Goal: Task Accomplishment & Management: Use online tool/utility

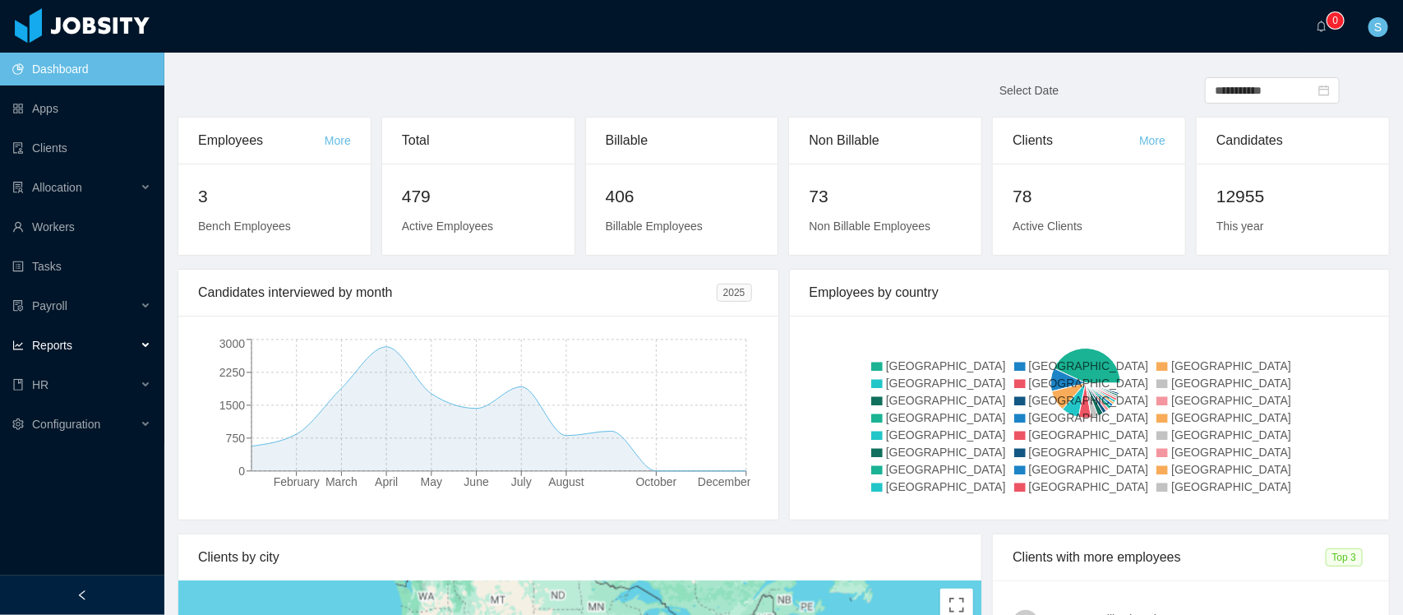
click at [58, 343] on span "Reports" at bounding box center [52, 345] width 40 height 13
click at [79, 421] on div "HR" at bounding box center [82, 424] width 164 height 33
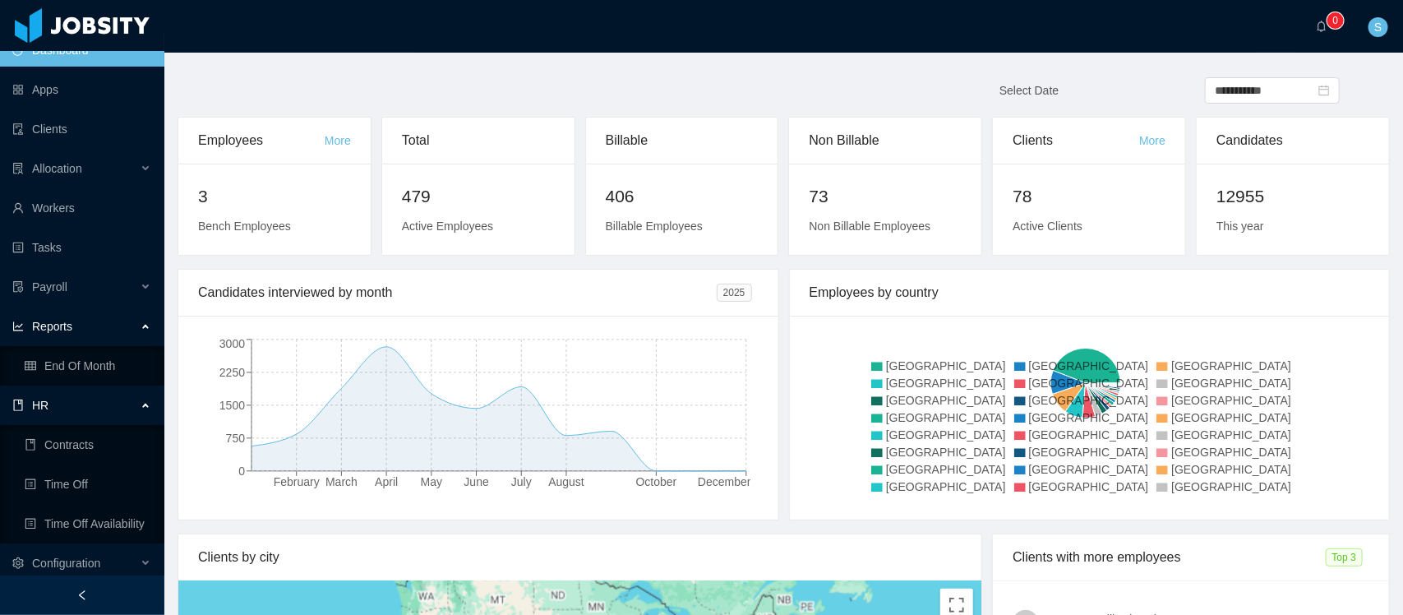
scroll to position [25, 0]
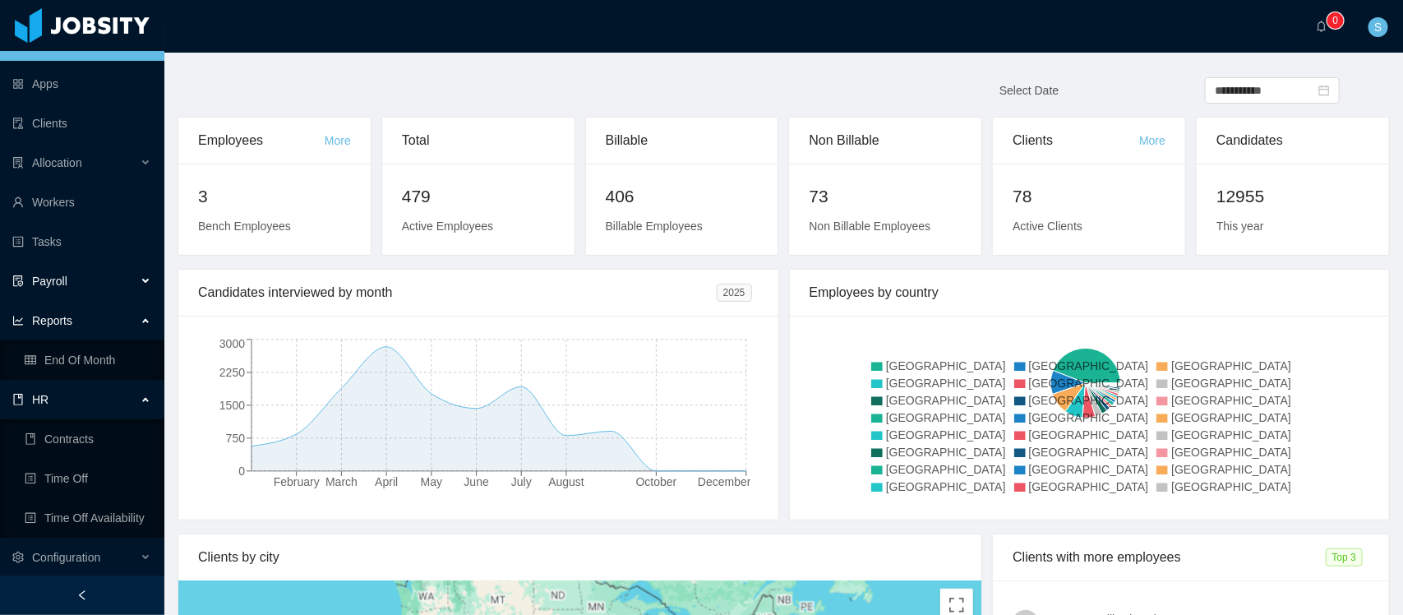
click at [113, 284] on div "Payroll" at bounding box center [82, 281] width 164 height 33
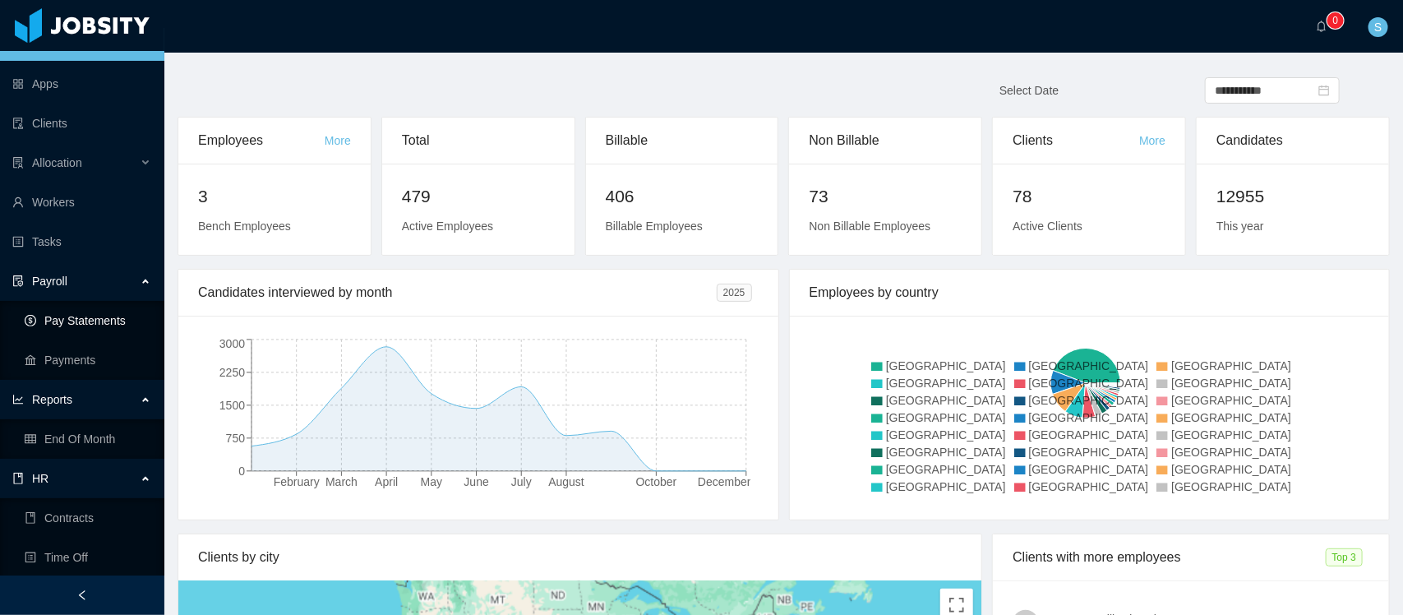
click at [95, 310] on link "Pay Statements" at bounding box center [88, 320] width 127 height 33
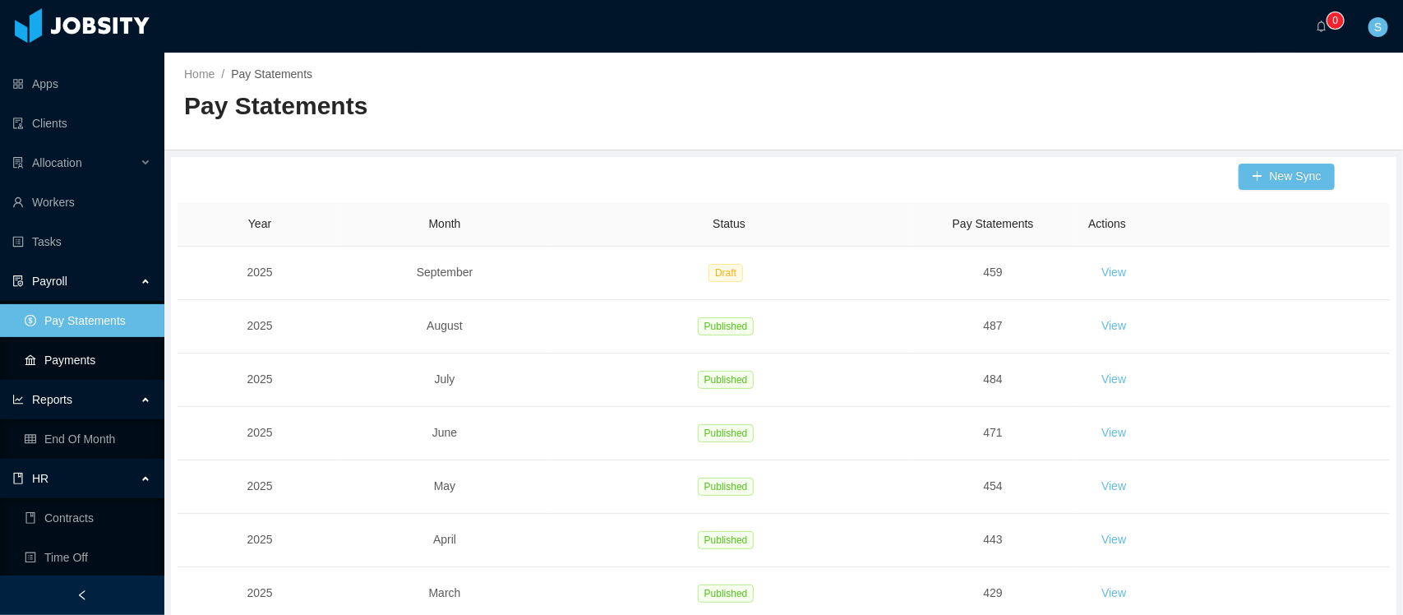
click at [67, 352] on link "Payments" at bounding box center [88, 360] width 127 height 33
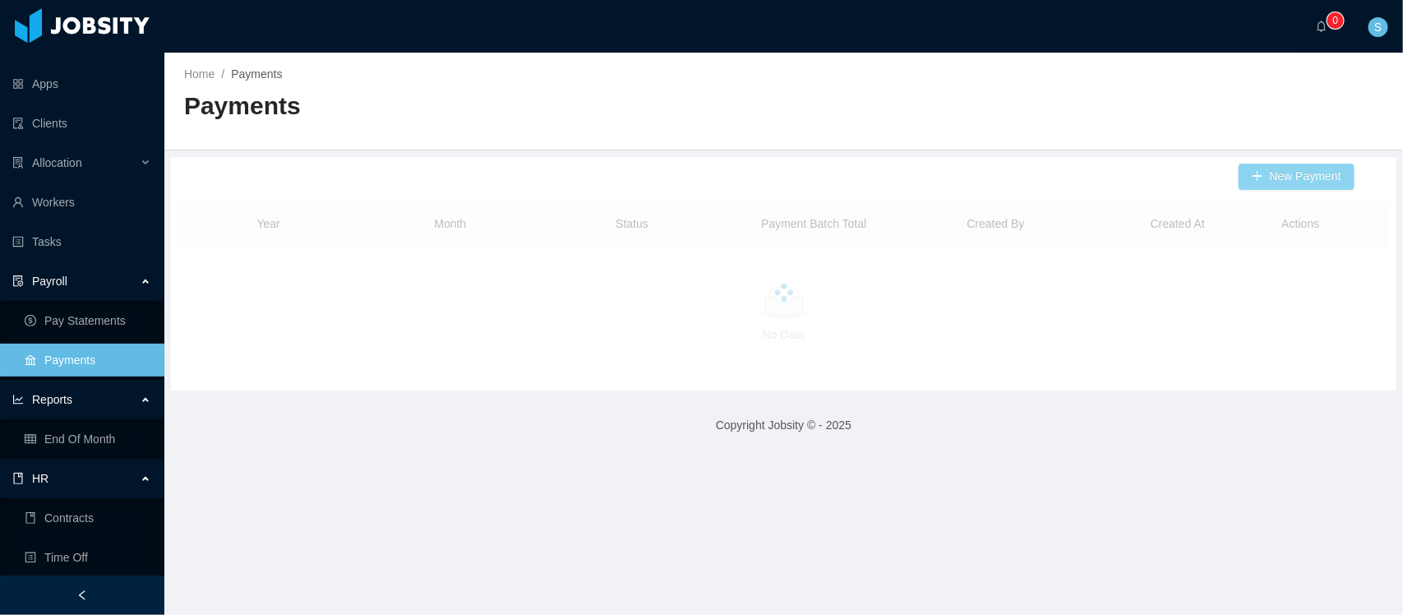
click at [1299, 178] on button "New Payment" at bounding box center [1297, 177] width 116 height 26
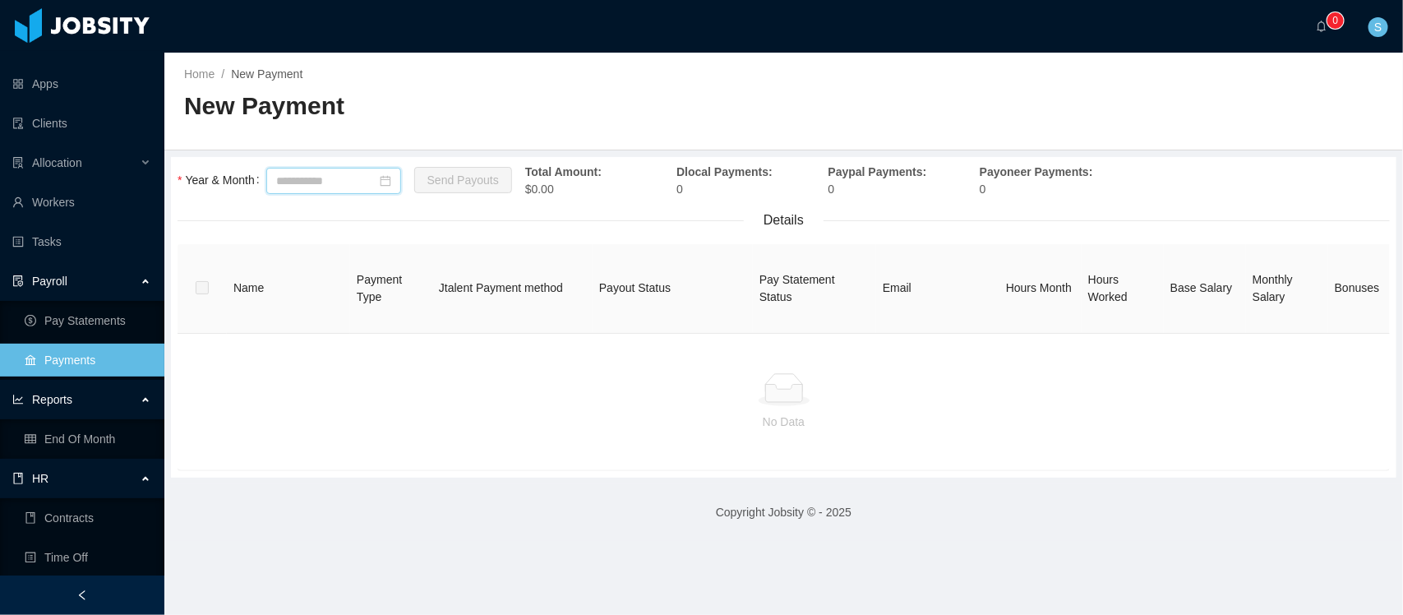
click at [353, 191] on input at bounding box center [333, 181] width 135 height 26
click at [457, 327] on link "Sep" at bounding box center [459, 325] width 34 height 20
type input "*******"
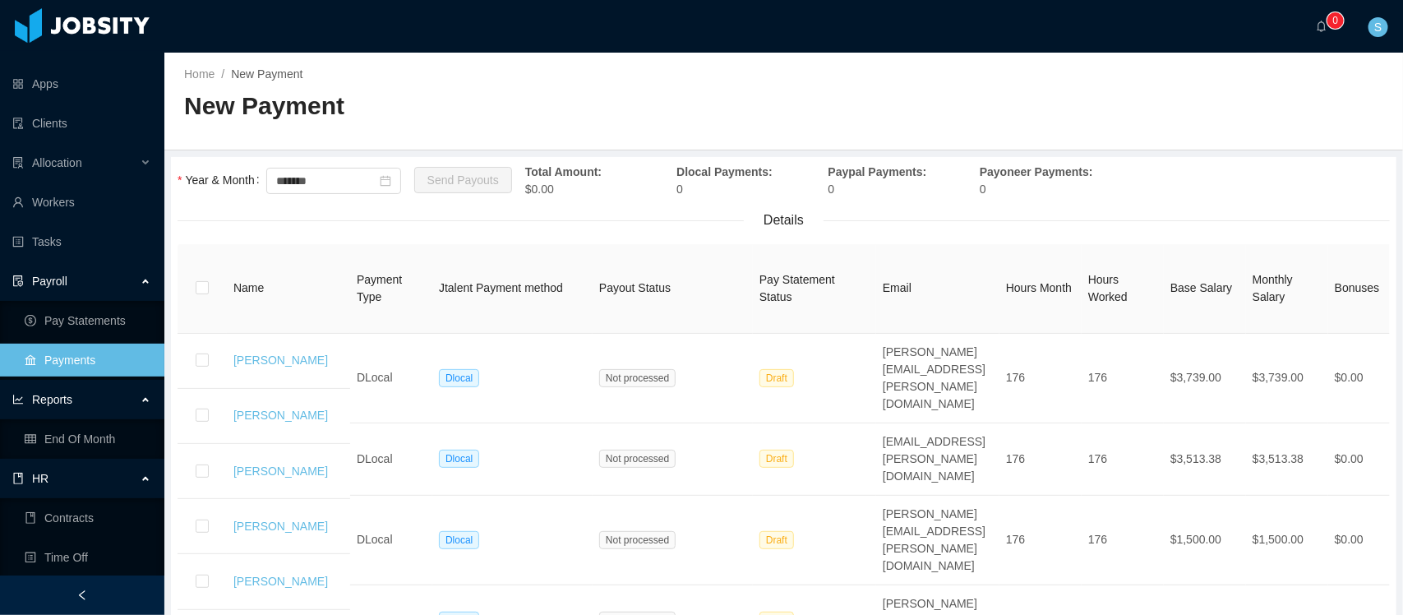
click at [210, 293] on th at bounding box center [202, 289] width 49 height 90
